Goal: Task Accomplishment & Management: Manage account settings

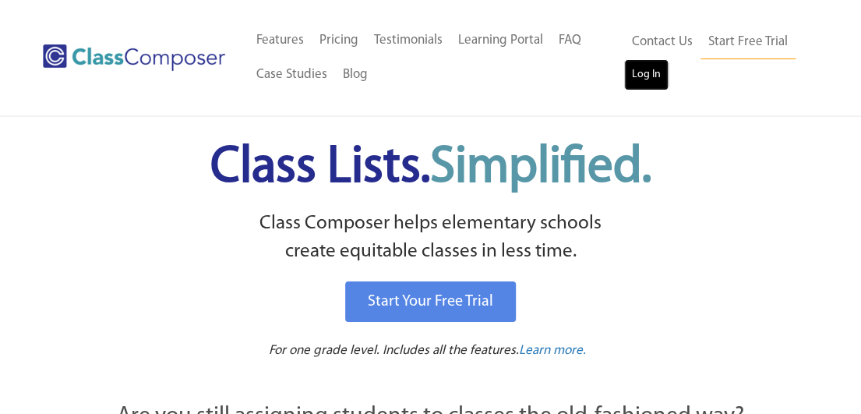
drag, startPoint x: 0, startPoint y: 0, endPoint x: 655, endPoint y: 83, distance: 659.8
click at [655, 83] on link "Log In" at bounding box center [646, 74] width 44 height 31
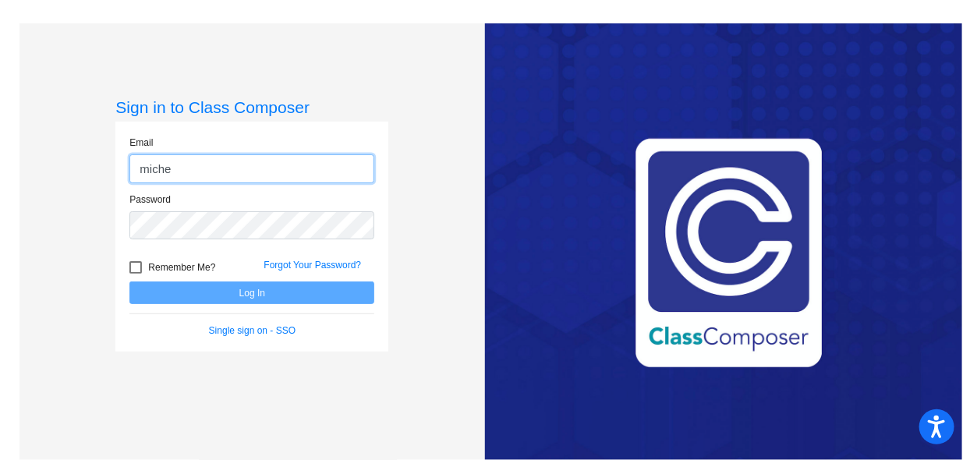
type input "Michelle.Davis@lcps.org"
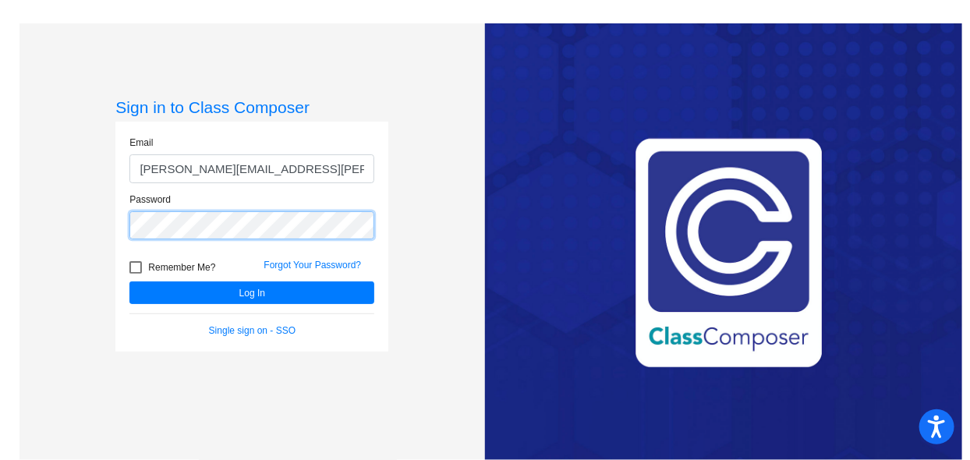
click at [129, 281] on button "Log In" at bounding box center [251, 292] width 245 height 23
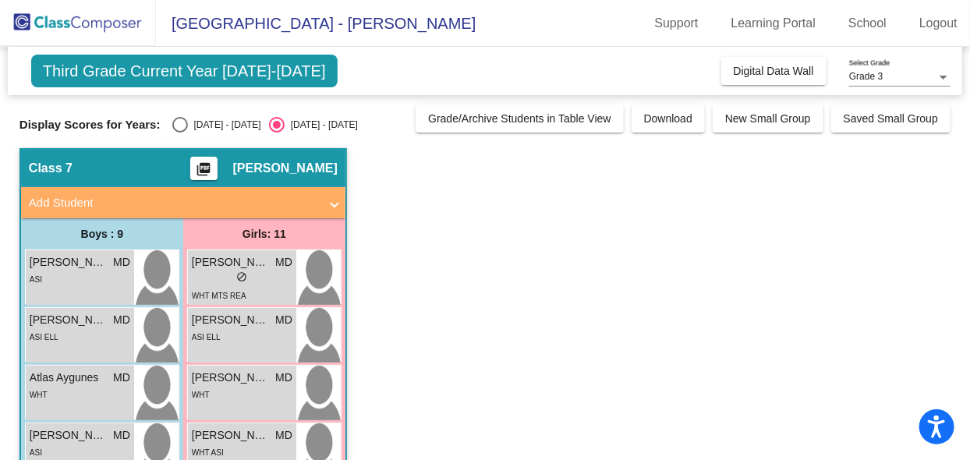
click at [178, 127] on div "Select an option" at bounding box center [180, 125] width 16 height 16
click at [179, 132] on input "2024 - 2025" at bounding box center [179, 132] width 1 height 1
radio input "true"
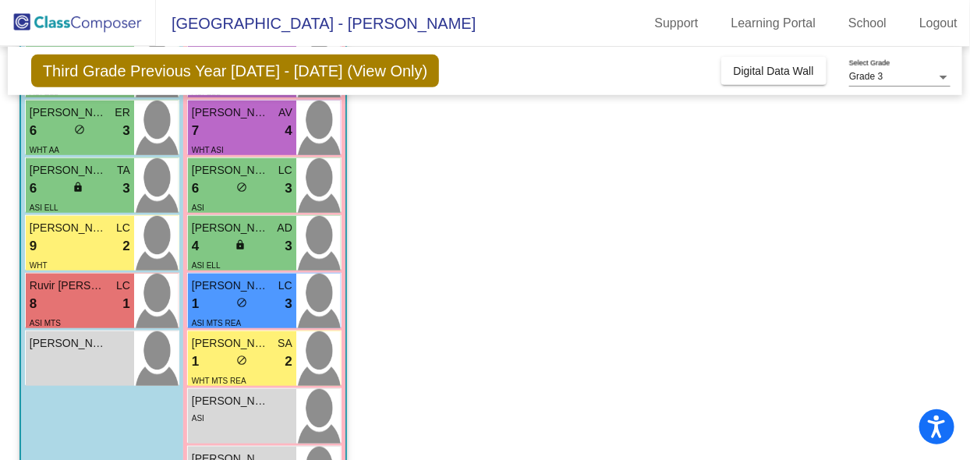
scroll to position [383, 0]
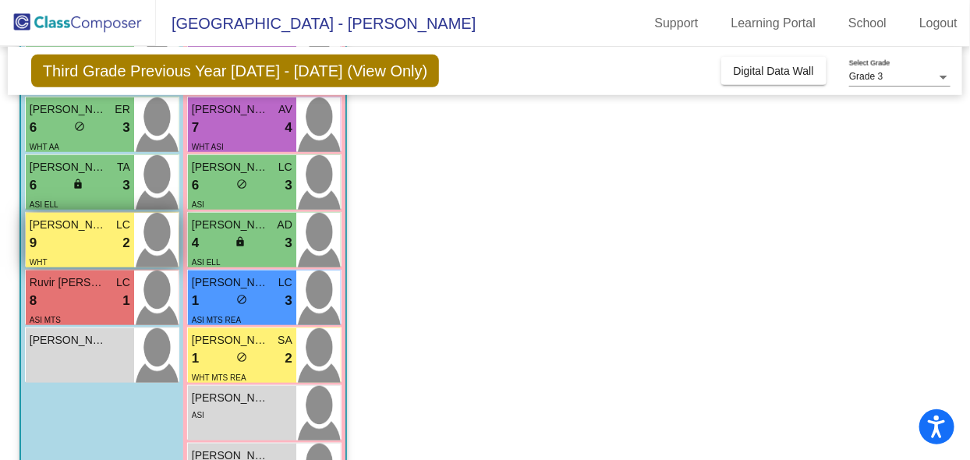
click at [102, 245] on div "9 lock do_not_disturb_alt 2" at bounding box center [80, 243] width 101 height 20
